Goal: Task Accomplishment & Management: Manage account settings

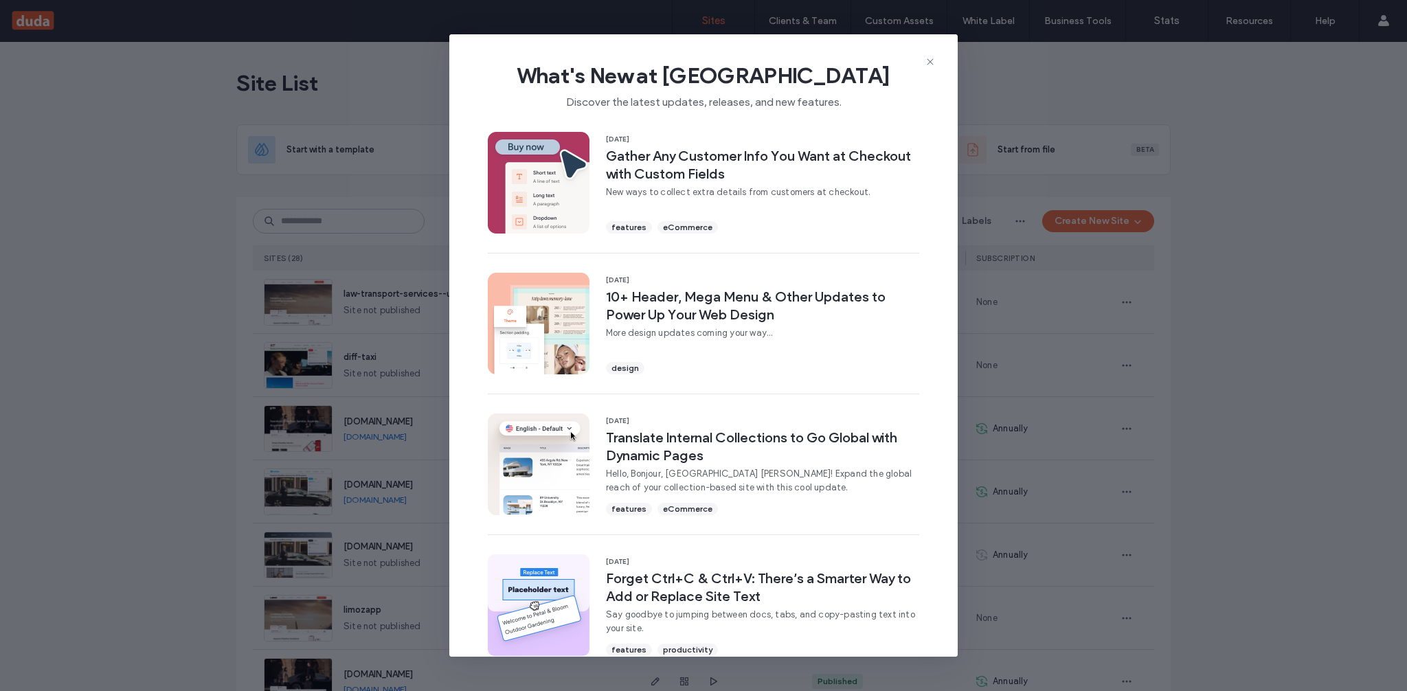
click at [936, 60] on div "What's New at [GEOGRAPHIC_DATA] Discover the latest updates, releases, and new …" at bounding box center [703, 80] width 508 height 92
click at [931, 63] on use at bounding box center [930, 62] width 6 height 6
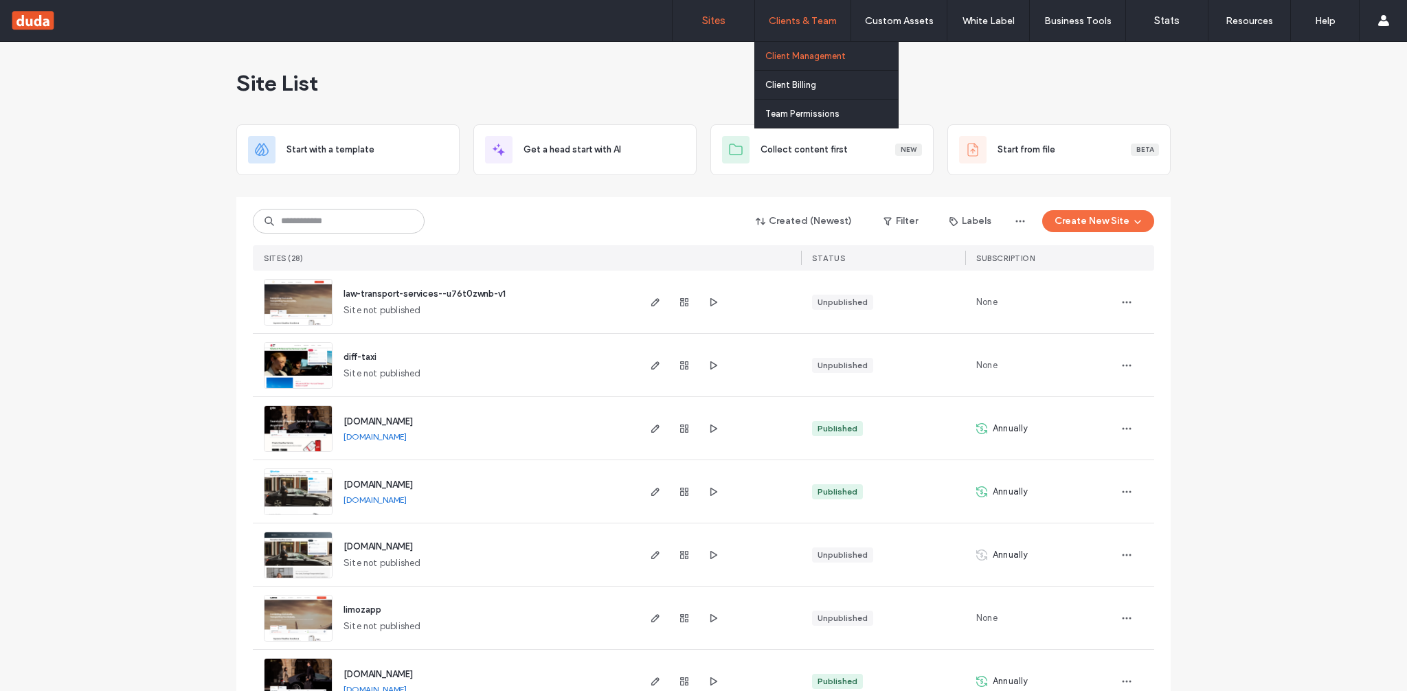
click at [796, 52] on label "Client Management" at bounding box center [805, 56] width 80 height 10
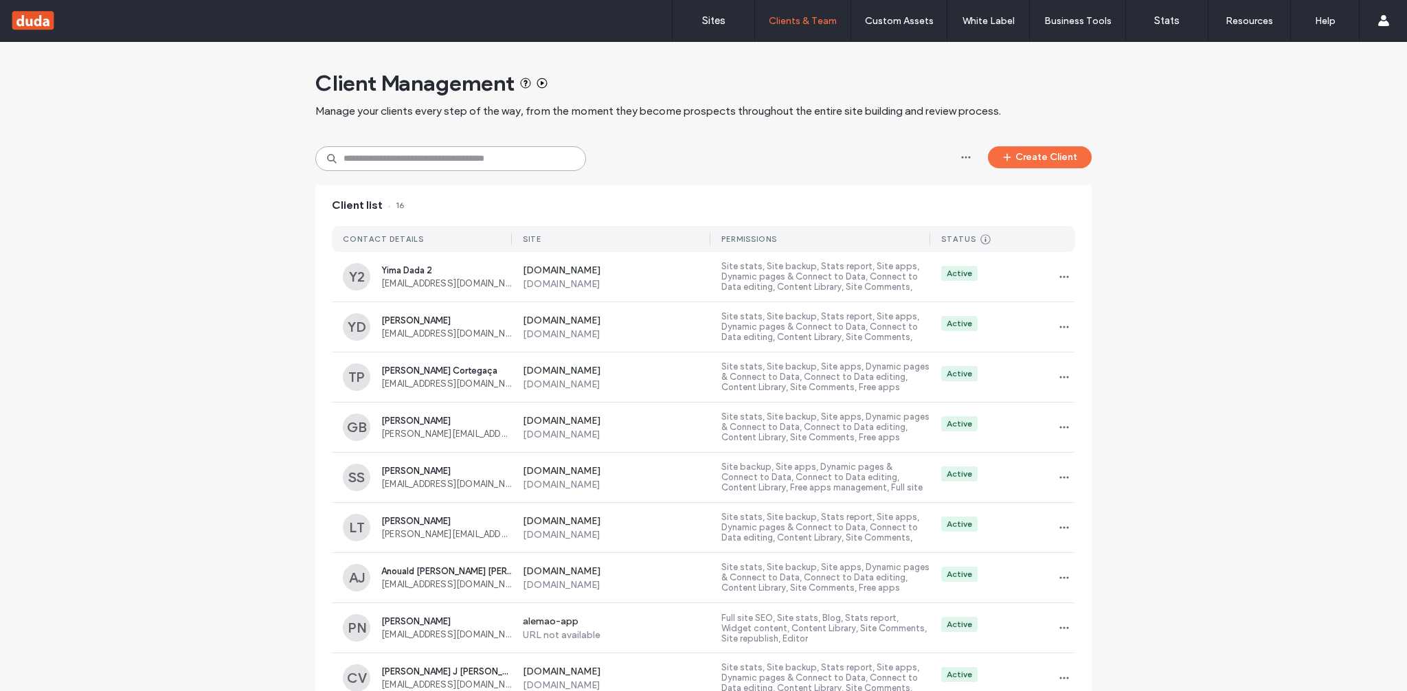
click at [445, 155] on input at bounding box center [450, 158] width 271 height 25
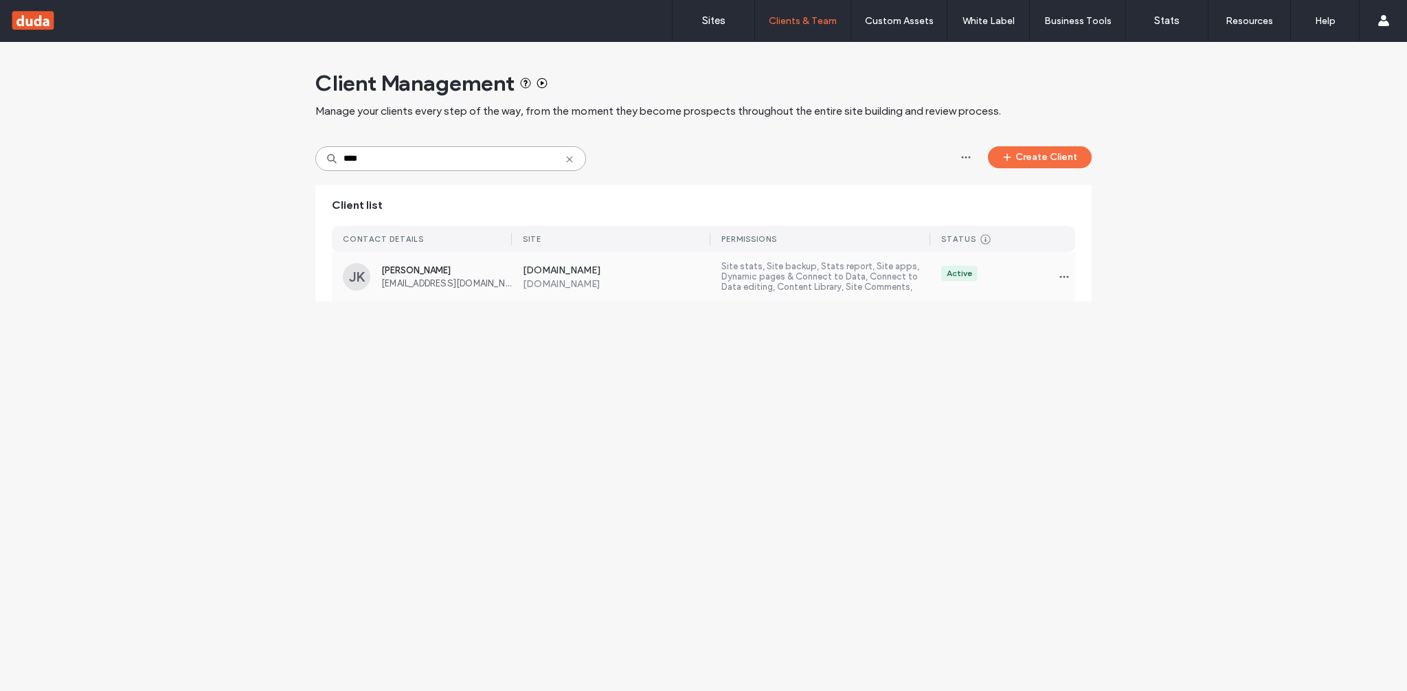
type input "****"
click at [1013, 267] on div "Active" at bounding box center [1002, 277] width 145 height 22
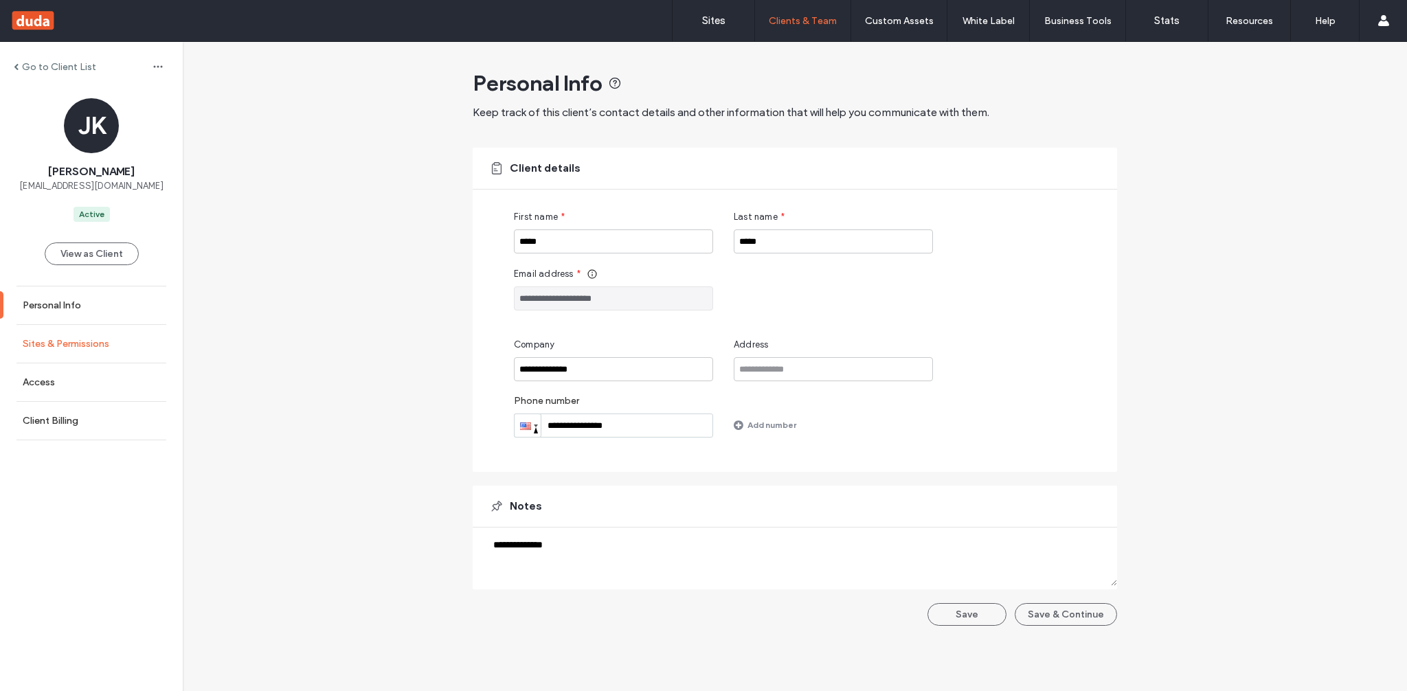
click at [58, 338] on label "Sites & Permissions" at bounding box center [66, 344] width 87 height 12
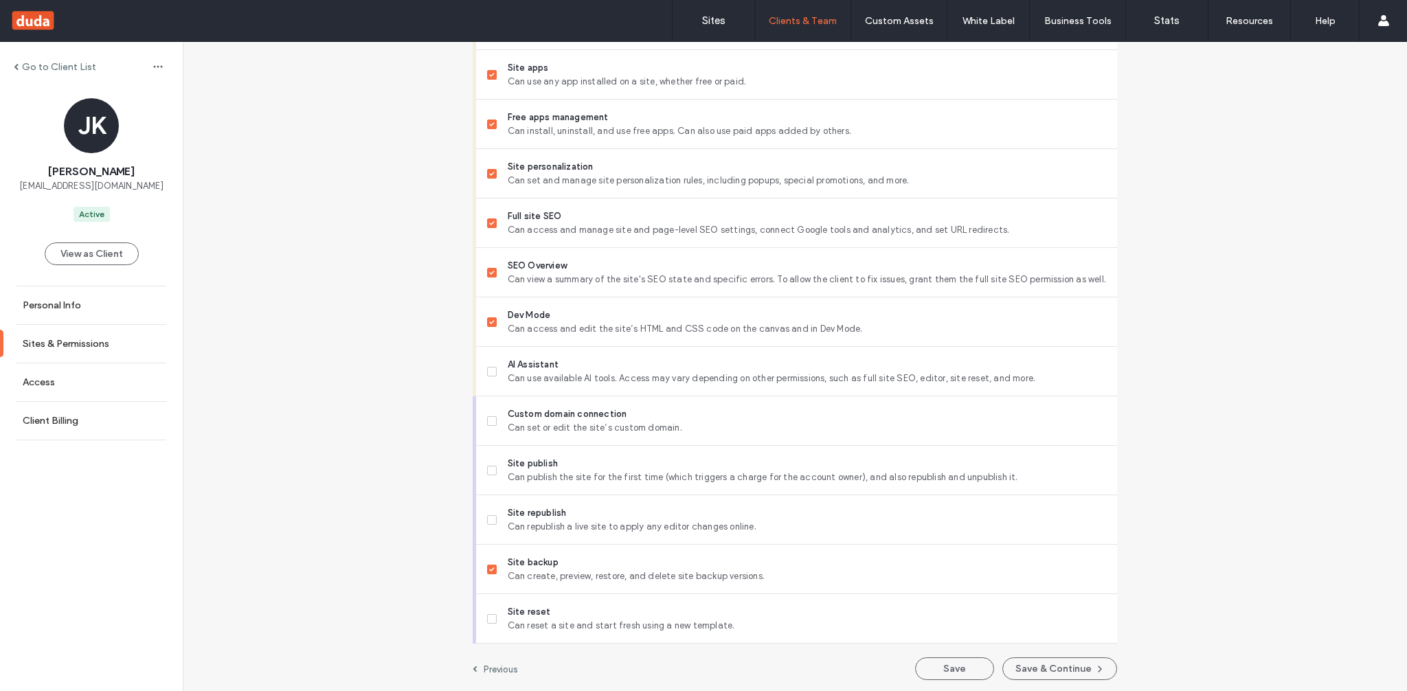
scroll to position [1050, 0]
click at [95, 190] on span "[EMAIL_ADDRESS][DOMAIN_NAME]" at bounding box center [91, 186] width 144 height 14
copy span "[EMAIL_ADDRESS][DOMAIN_NAME]"
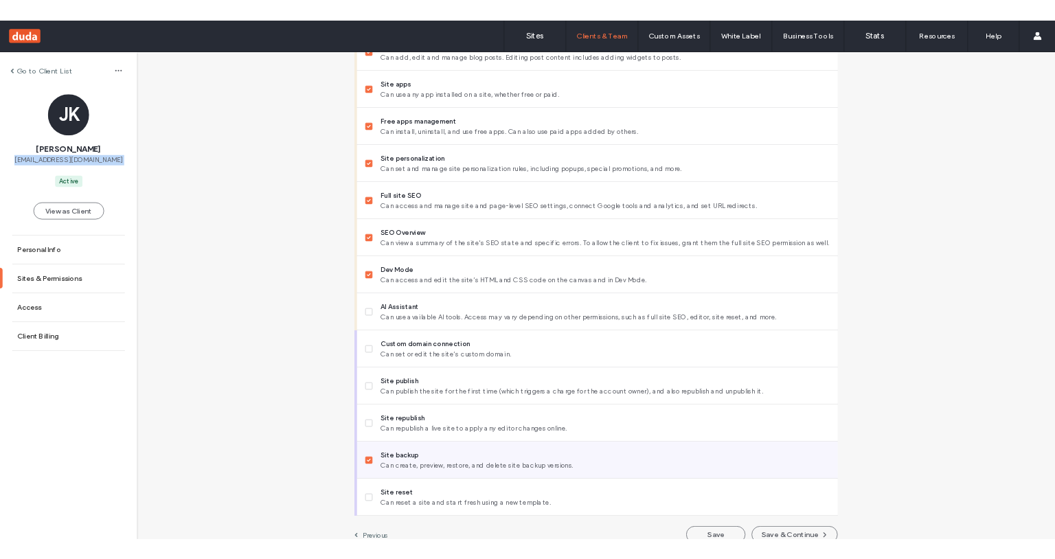
scroll to position [1028, 0]
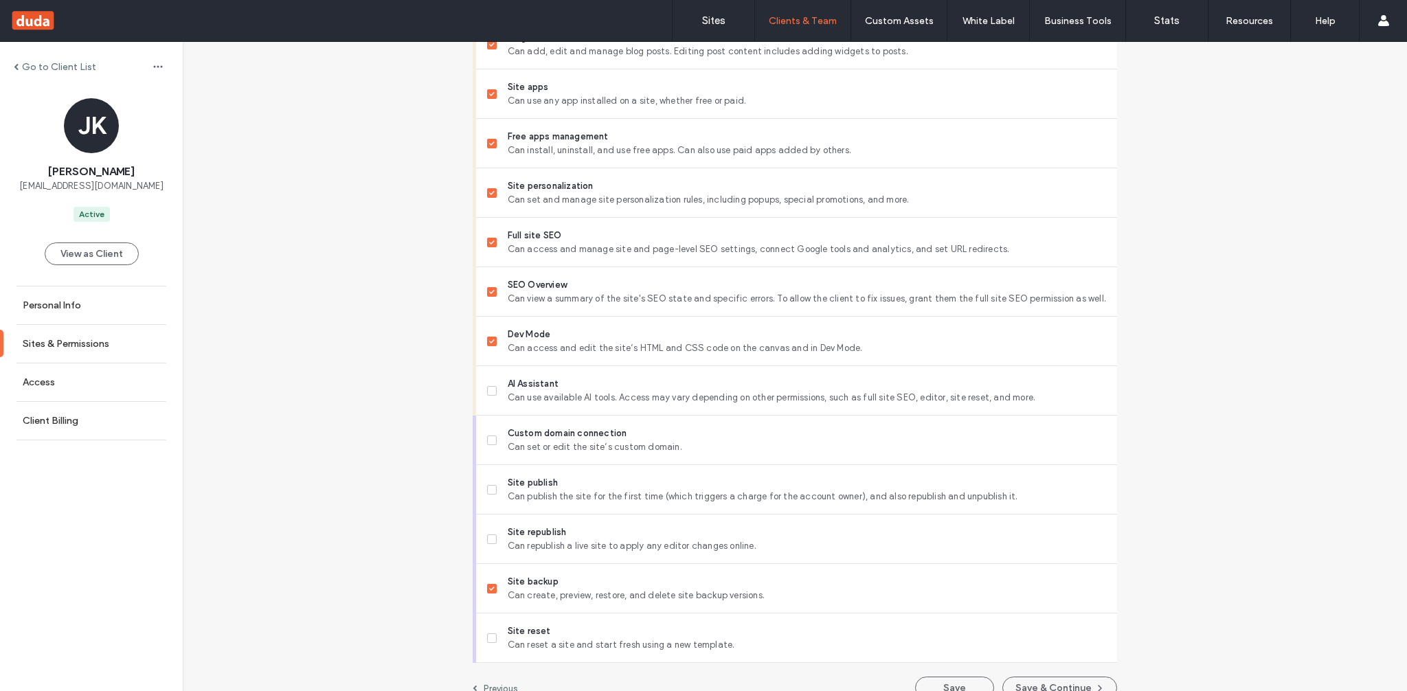
click at [159, 130] on div "[PERSON_NAME] [PERSON_NAME] [EMAIL_ADDRESS][DOMAIN_NAME] Active" at bounding box center [91, 160] width 183 height 124
